Goal: Task Accomplishment & Management: Manage account settings

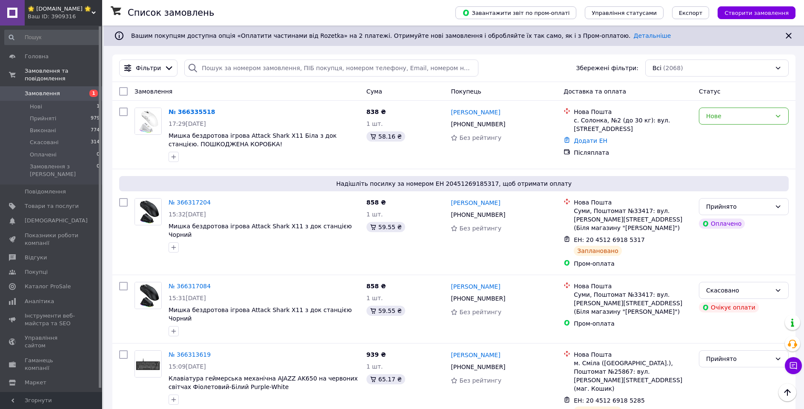
scroll to position [511, 0]
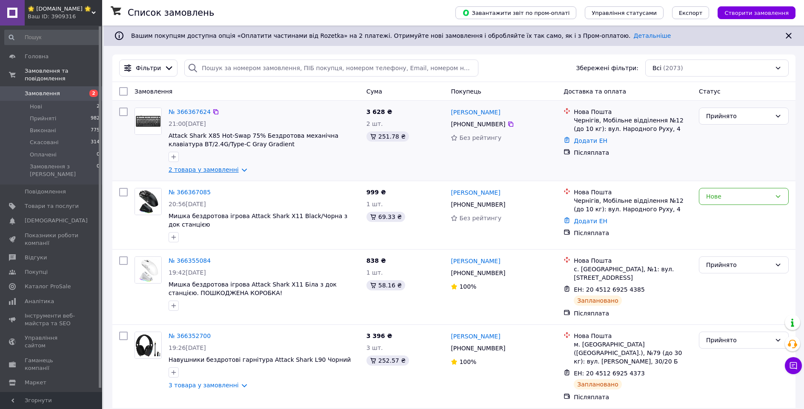
click at [228, 171] on link "2 товара у замовленні" at bounding box center [203, 169] width 70 height 7
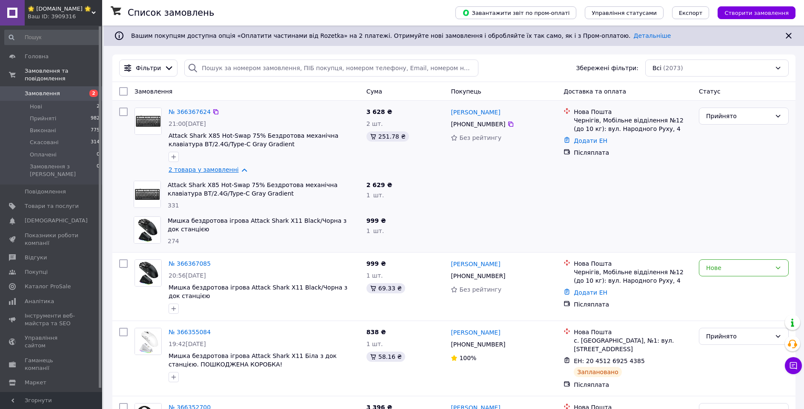
click at [228, 171] on link "2 товара у замовленні" at bounding box center [203, 169] width 70 height 7
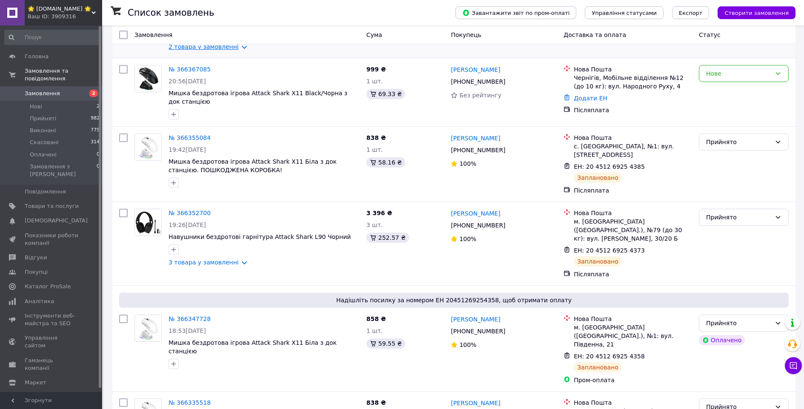
scroll to position [128, 0]
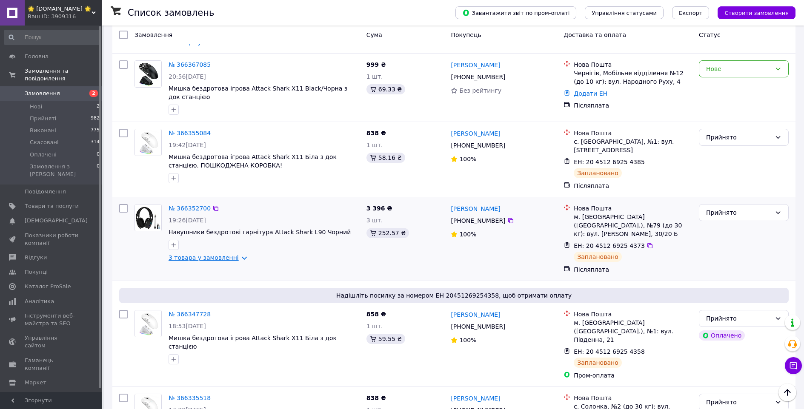
click at [228, 254] on link "3 товара у замовленні" at bounding box center [203, 257] width 70 height 7
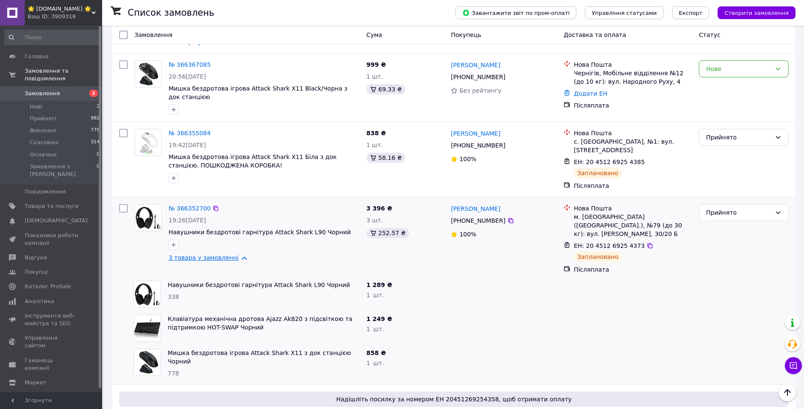
click at [232, 254] on link "3 товара у замовленні" at bounding box center [203, 257] width 70 height 7
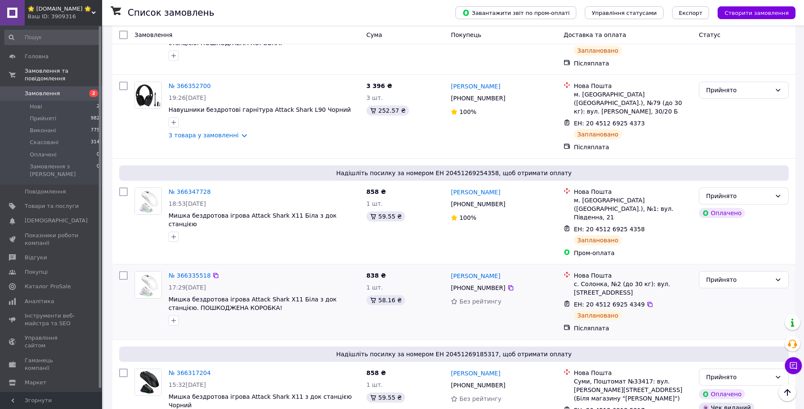
scroll to position [298, 0]
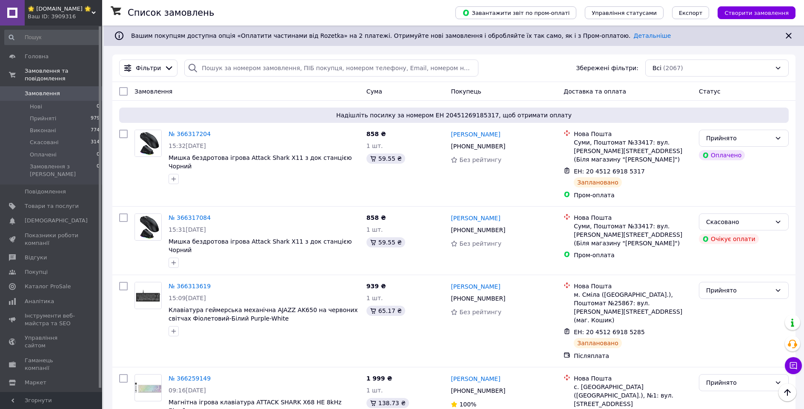
scroll to position [170, 0]
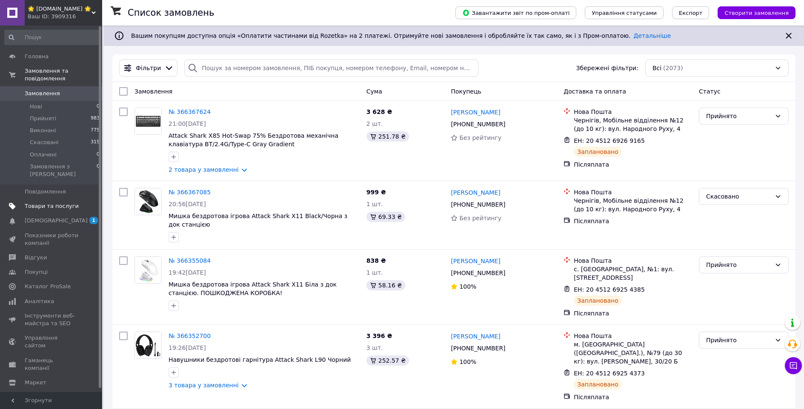
click at [47, 203] on span "Товари та послуги" at bounding box center [52, 207] width 54 height 8
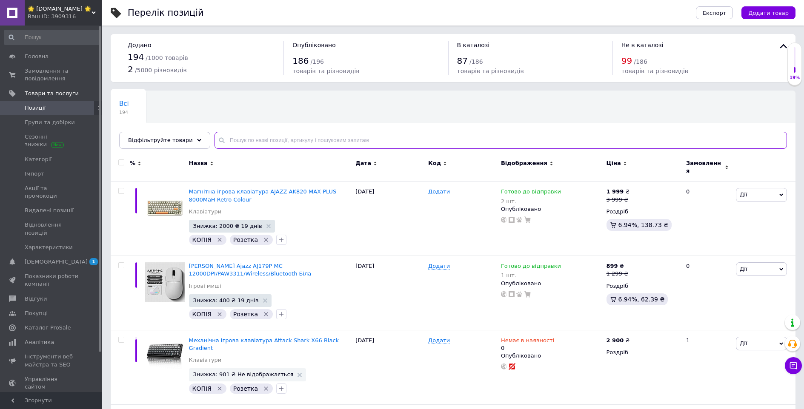
click at [274, 140] on input "text" at bounding box center [500, 140] width 572 height 17
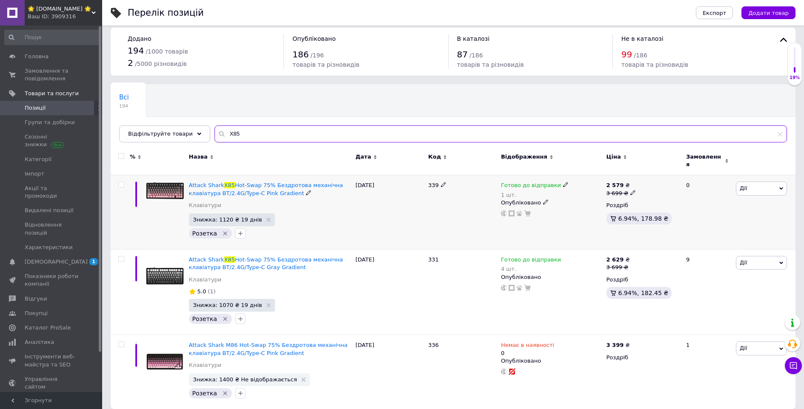
scroll to position [10, 0]
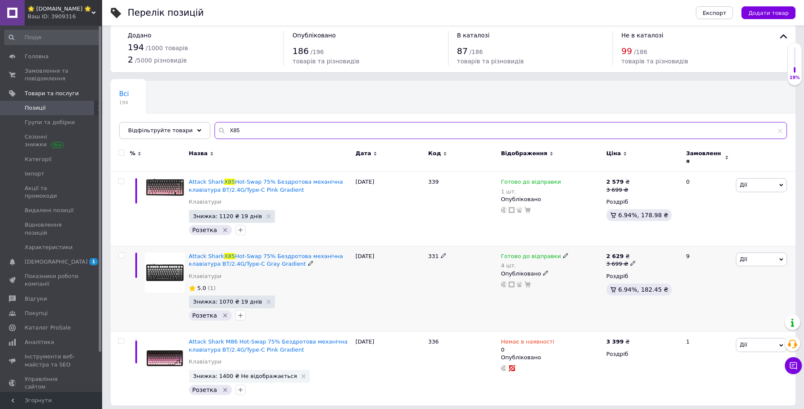
type input "X85"
click at [537, 253] on span "Готово до відправки" at bounding box center [531, 257] width 60 height 9
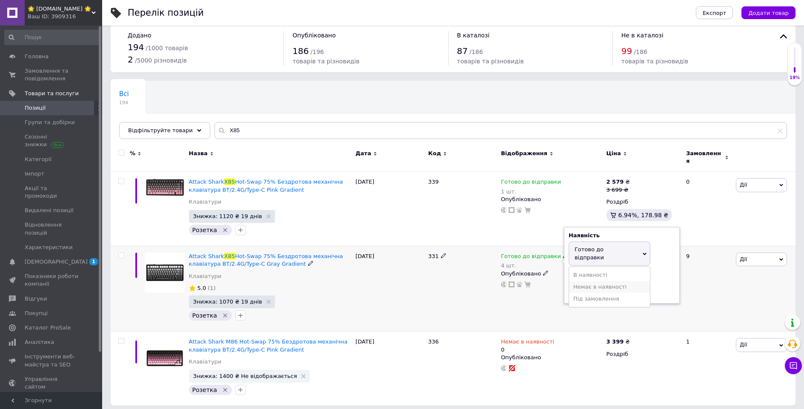
click at [595, 281] on li "Немає в наявності" at bounding box center [609, 287] width 81 height 12
drag, startPoint x: 585, startPoint y: 277, endPoint x: 573, endPoint y: 277, distance: 12.3
click at [573, 277] on input "4" at bounding box center [600, 282] width 65 height 17
type input "0"
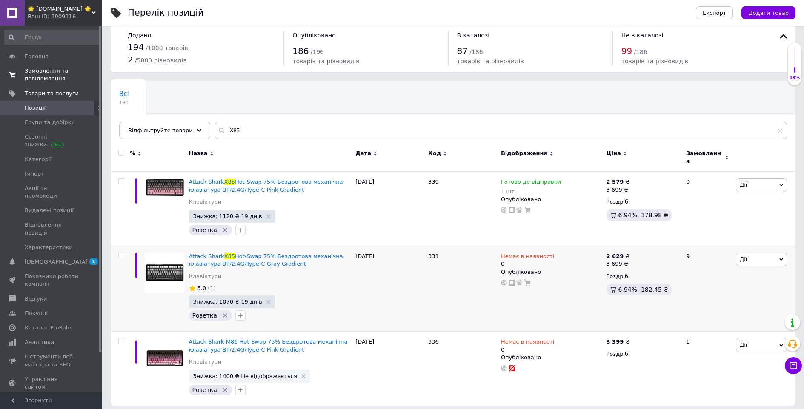
click at [45, 72] on span "Замовлення та повідомлення" at bounding box center [52, 74] width 54 height 15
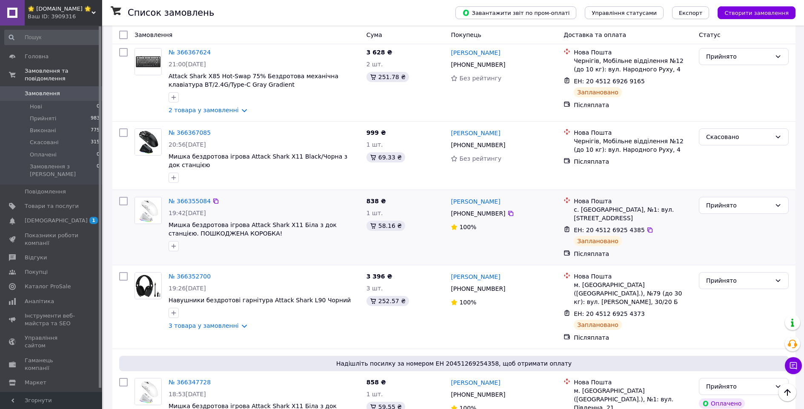
scroll to position [43, 0]
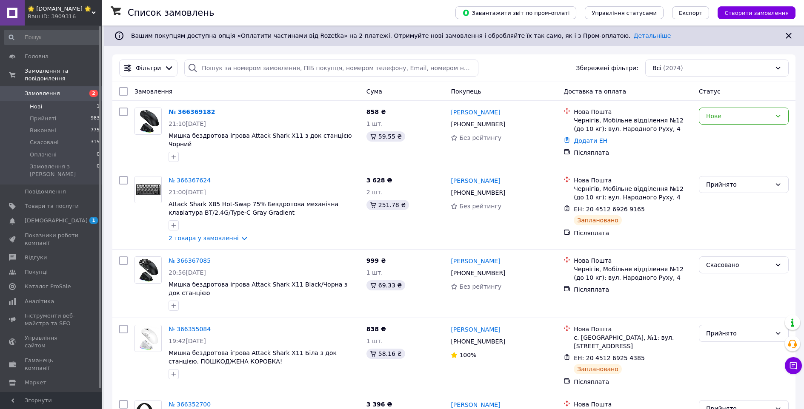
click at [81, 101] on li "Нові 1" at bounding box center [52, 107] width 105 height 12
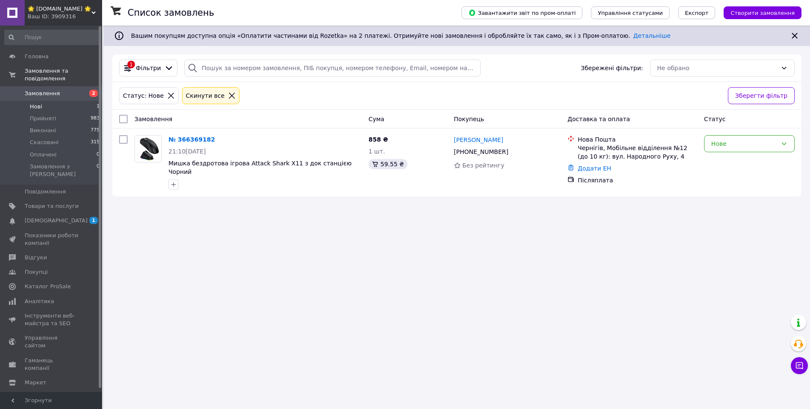
click at [81, 101] on li "Нові 1" at bounding box center [52, 107] width 105 height 12
